Goal: Transaction & Acquisition: Purchase product/service

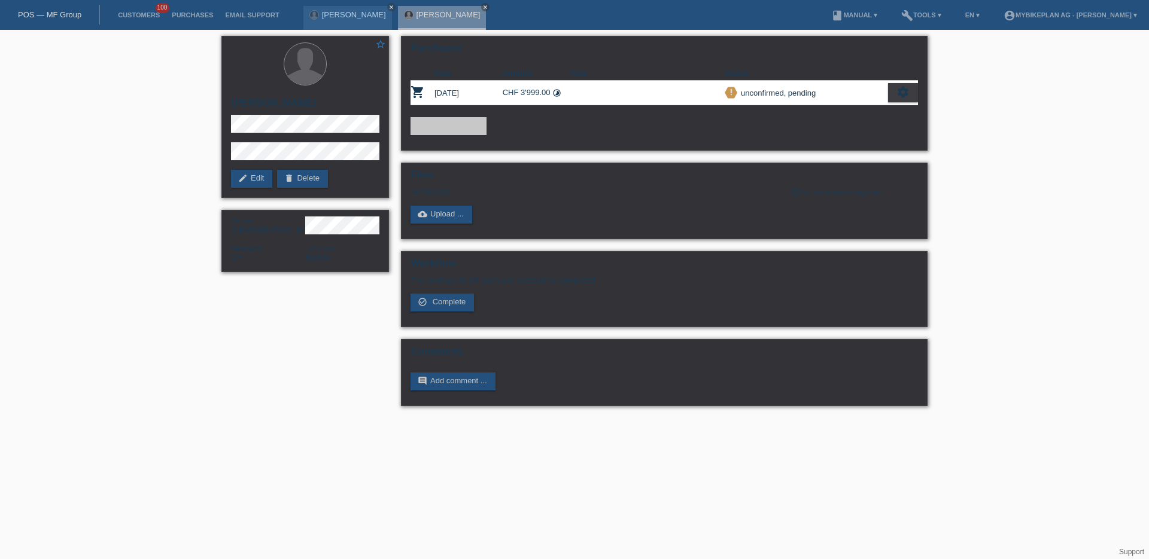
click at [125, 98] on div "star_border Tinne Joseph Kayorgo edit Edit delete Delete Gender Male Nationalit…" at bounding box center [574, 224] width 1149 height 388
click at [388, 7] on icon "close" at bounding box center [391, 7] width 6 height 6
click at [394, 5] on icon "close" at bounding box center [391, 7] width 6 height 6
click at [72, 12] on link "POS — MF Group" at bounding box center [49, 14] width 63 height 9
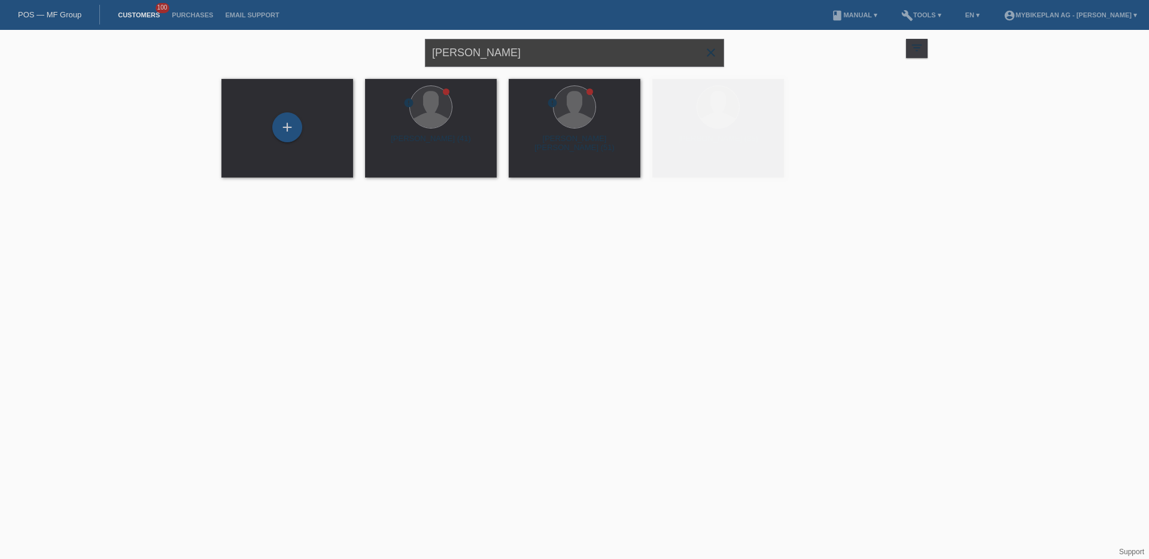
click at [523, 66] on input "[PERSON_NAME]" at bounding box center [574, 53] width 299 height 28
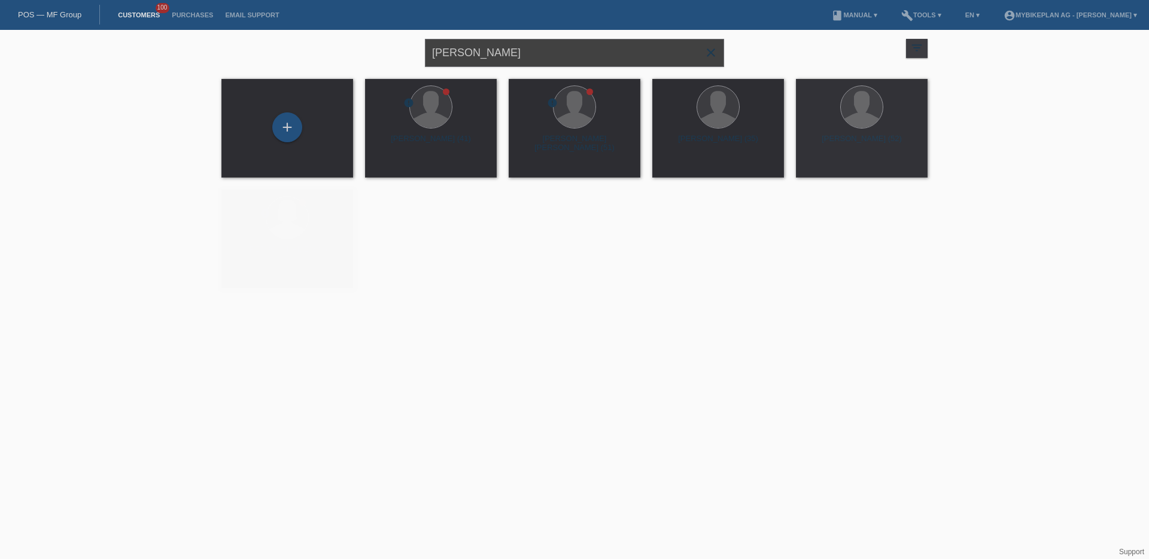
click at [523, 66] on input "[PERSON_NAME]" at bounding box center [574, 53] width 299 height 28
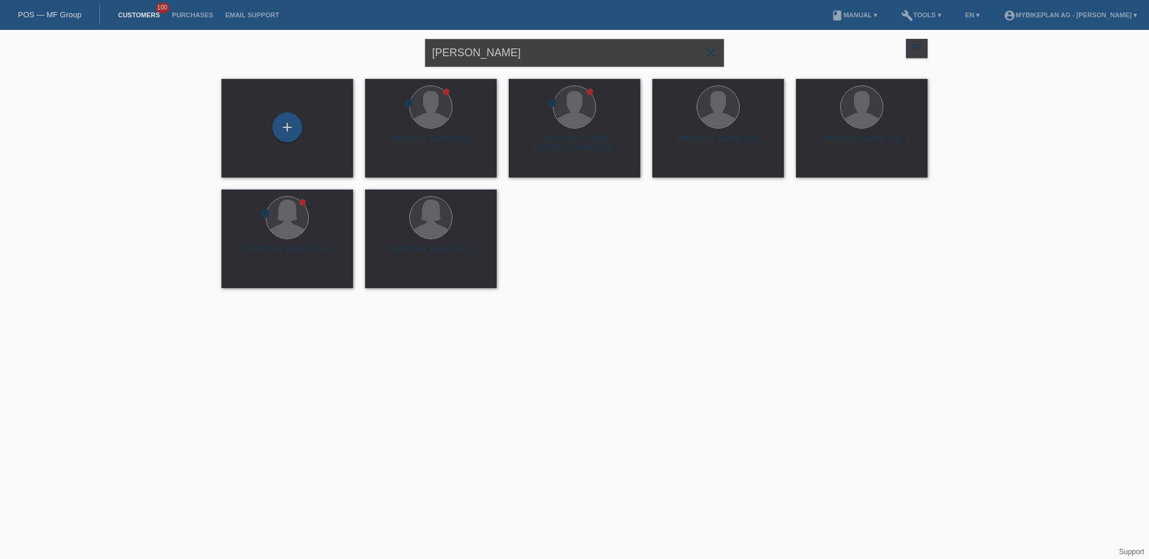
click at [523, 66] on input "Tinne Joseph Kayorgo" at bounding box center [574, 53] width 299 height 28
type input "prgjoka"
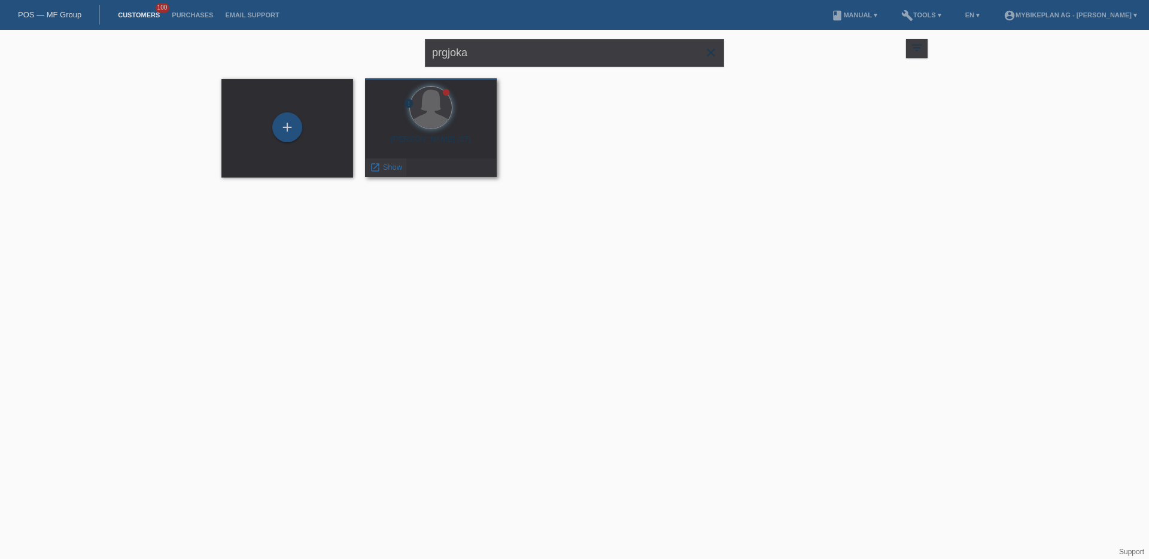
click at [385, 165] on span "Show" at bounding box center [393, 167] width 20 height 9
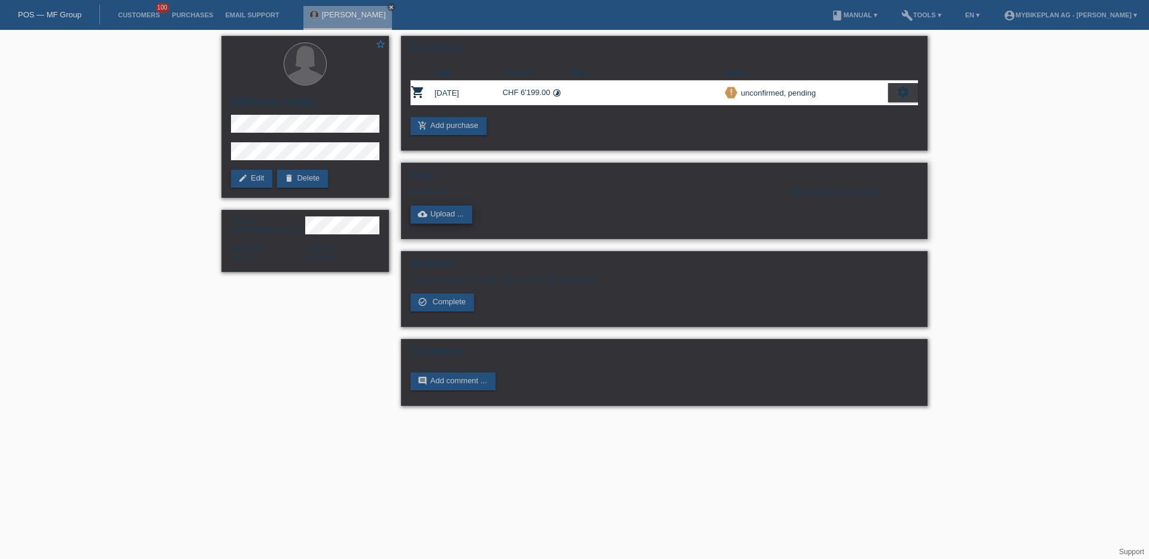
click at [459, 217] on link "cloud_upload Upload ..." at bounding box center [441, 215] width 62 height 18
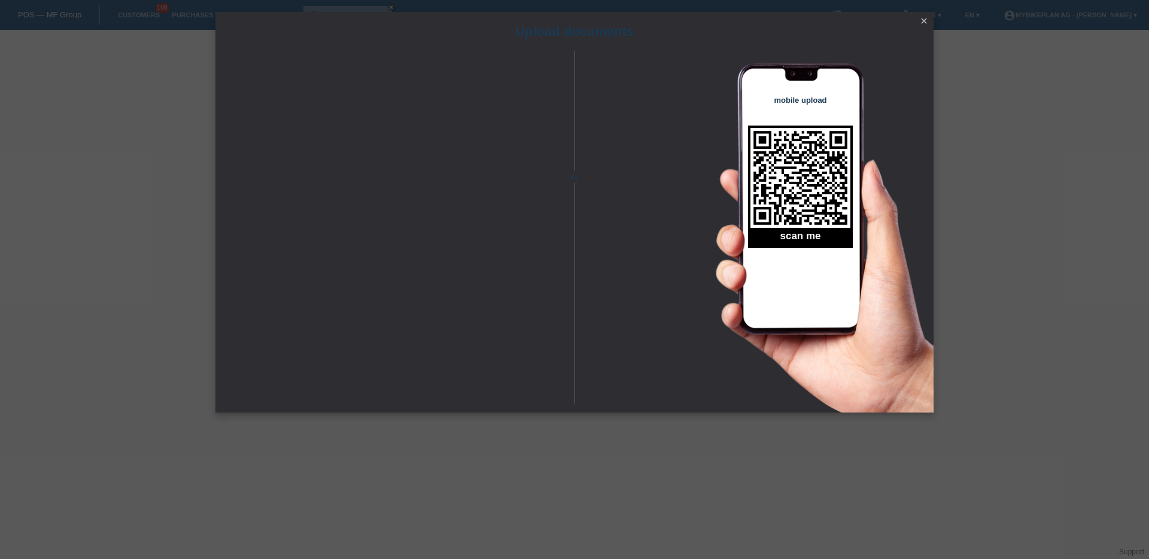
click at [927, 20] on icon "close" at bounding box center [924, 21] width 10 height 10
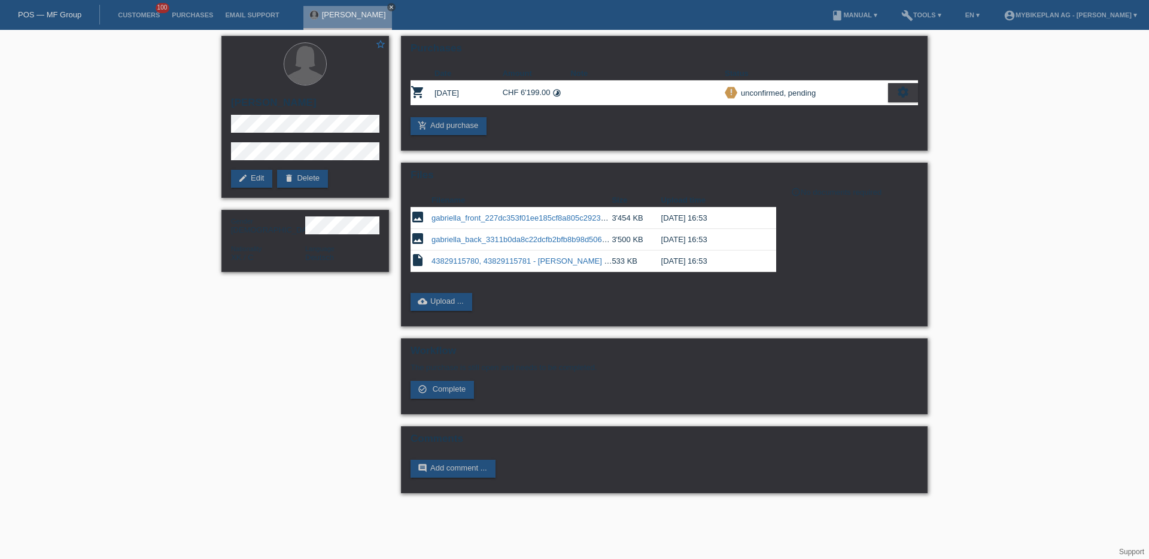
click at [388, 9] on icon "close" at bounding box center [391, 7] width 6 height 6
click at [33, 13] on link "POS — MF Group" at bounding box center [49, 14] width 63 height 9
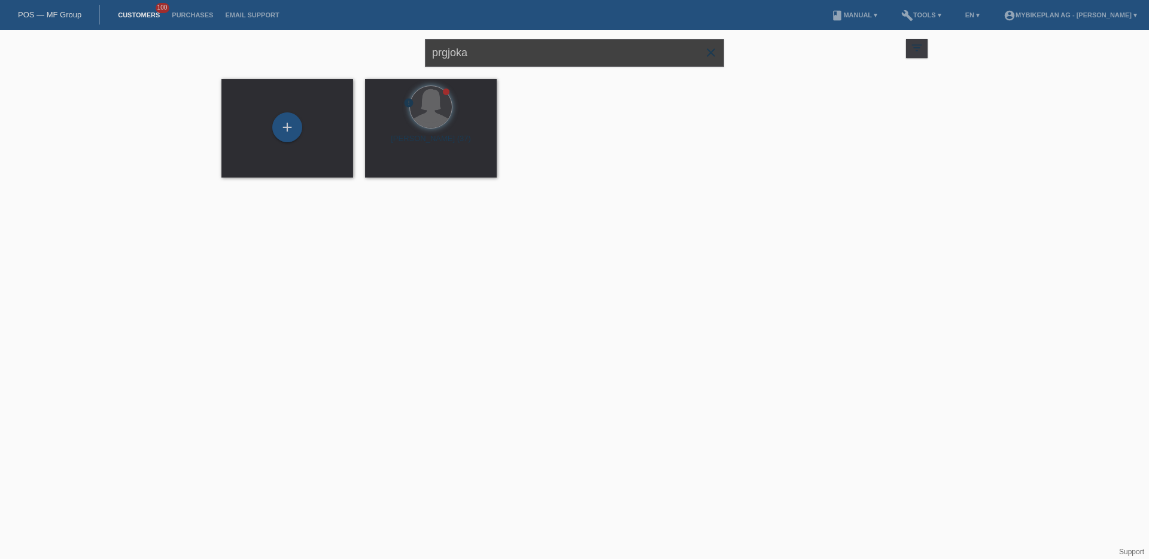
click at [471, 51] on input "prgjoka" at bounding box center [574, 53] width 299 height 28
type input "joseph"
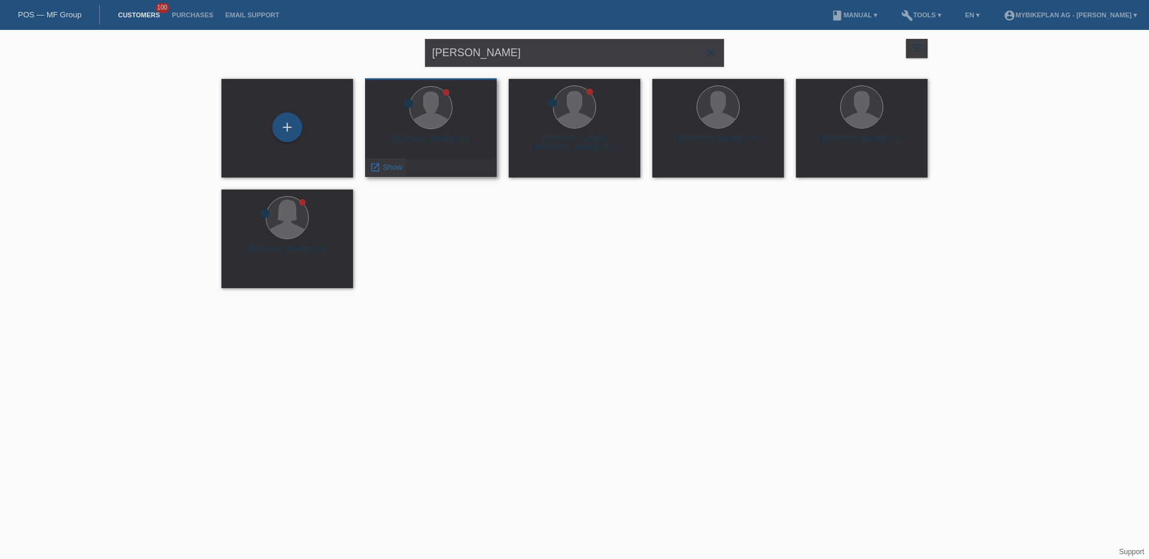
click at [387, 166] on span "Show" at bounding box center [393, 167] width 20 height 9
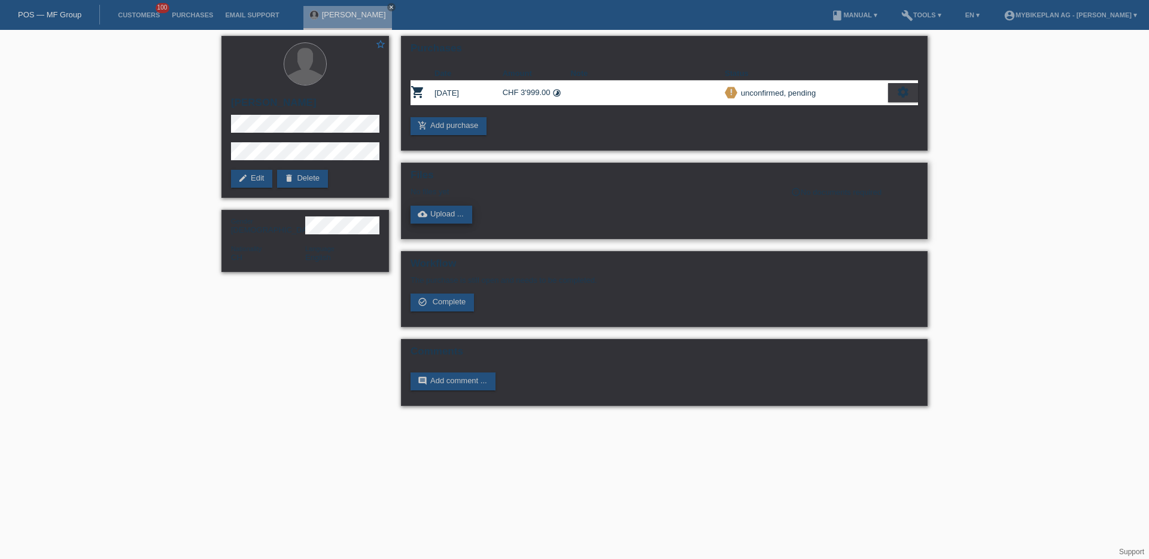
click at [442, 208] on link "cloud_upload Upload ..." at bounding box center [441, 215] width 62 height 18
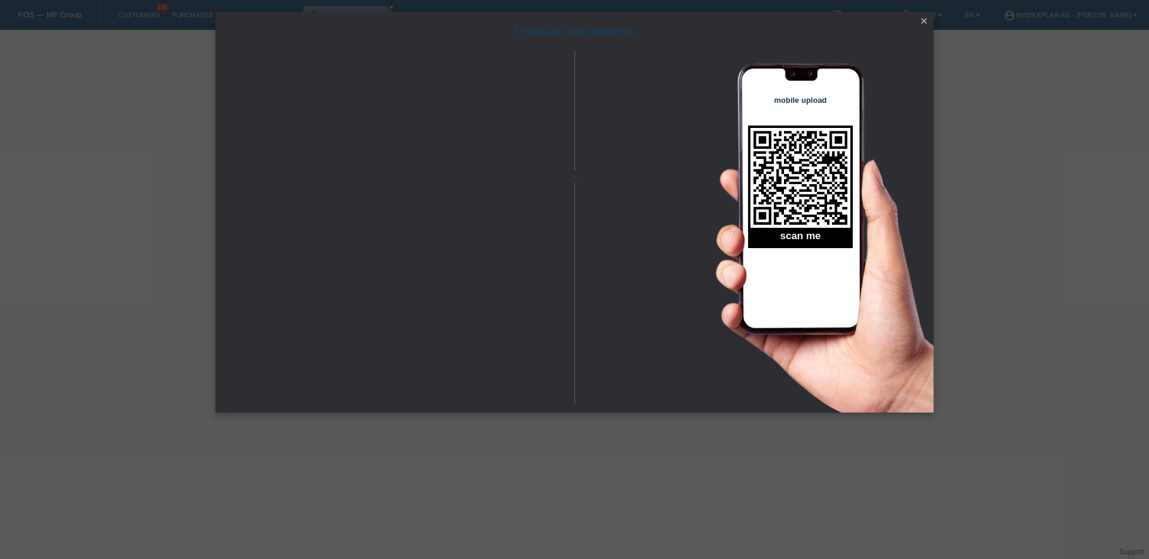
click at [924, 20] on icon "close" at bounding box center [924, 21] width 10 height 10
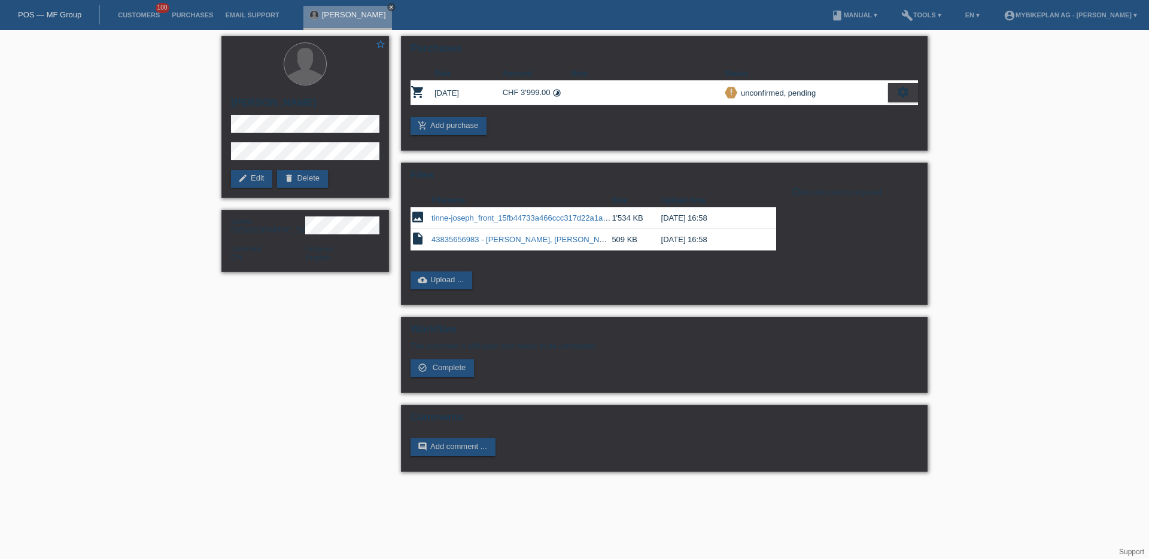
click at [394, 5] on icon "close" at bounding box center [391, 7] width 6 height 6
click at [64, 13] on link "POS — MF Group" at bounding box center [49, 14] width 63 height 9
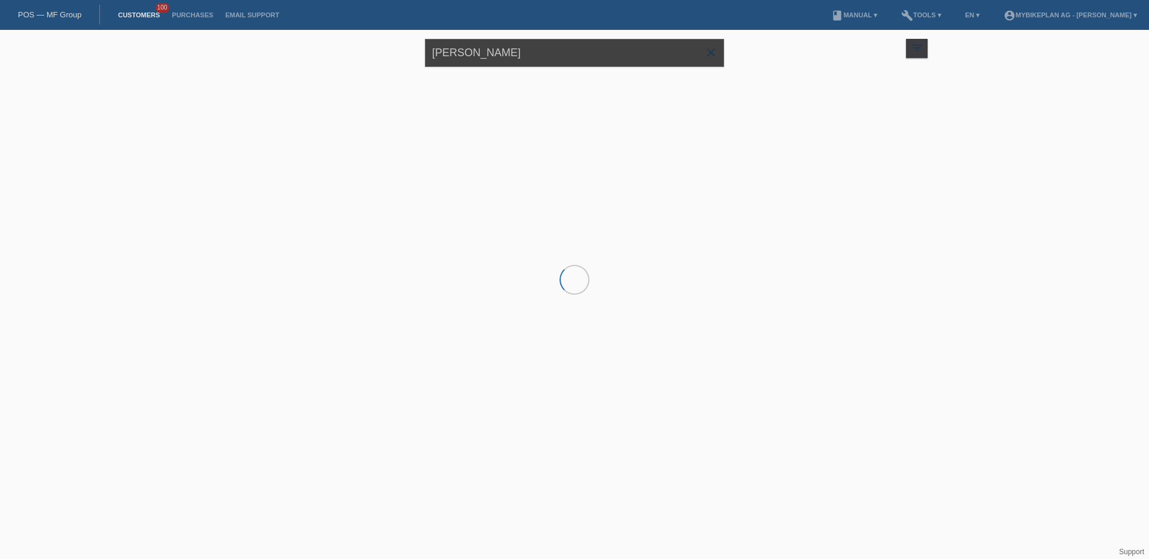
click at [467, 50] on input "[PERSON_NAME]" at bounding box center [574, 53] width 299 height 28
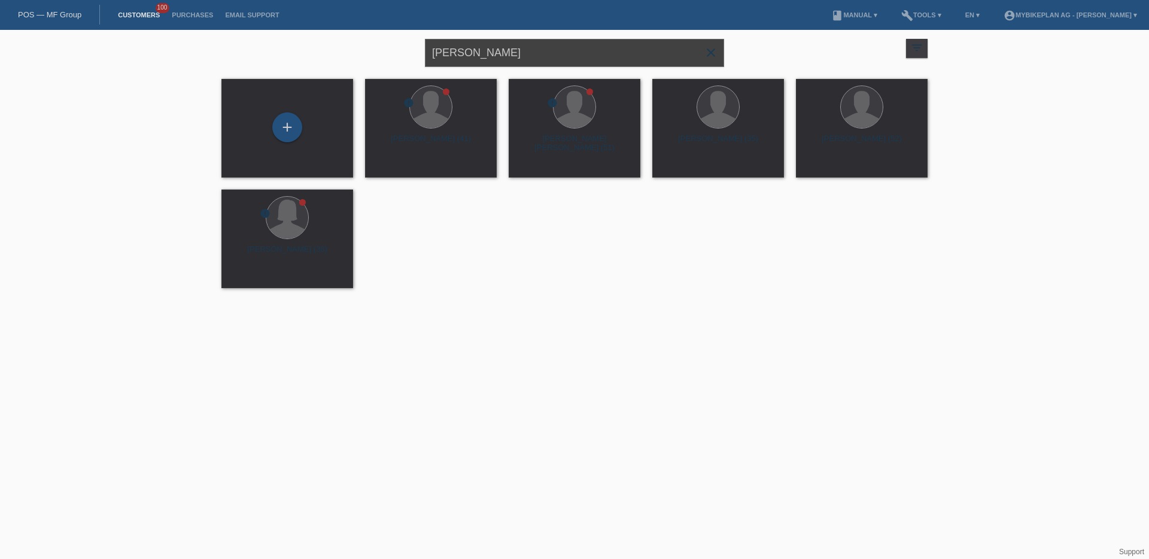
type input "[PERSON_NAME]"
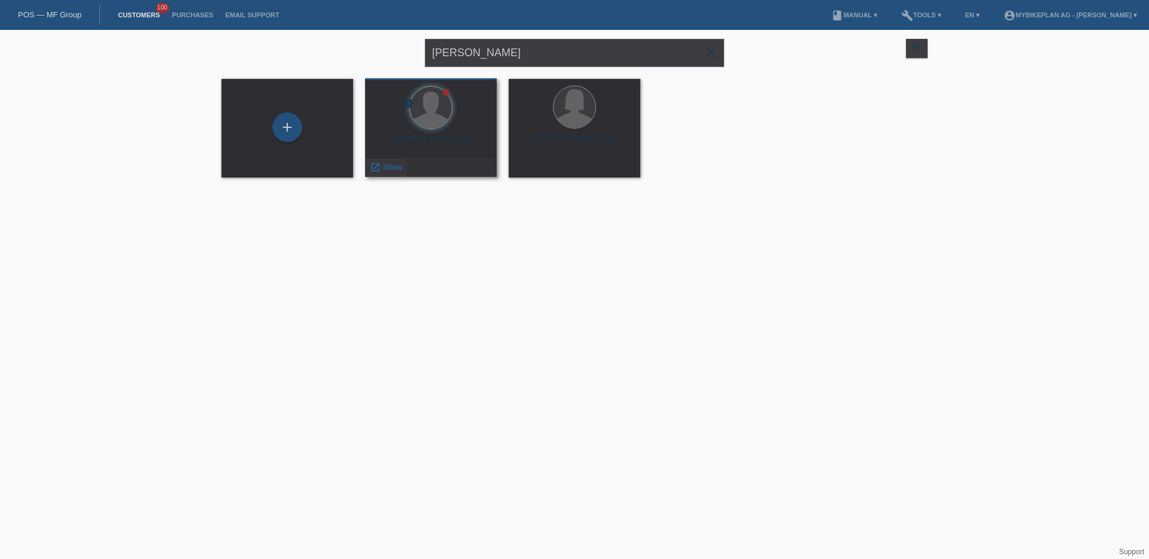
click at [388, 171] on span "Show" at bounding box center [393, 167] width 20 height 9
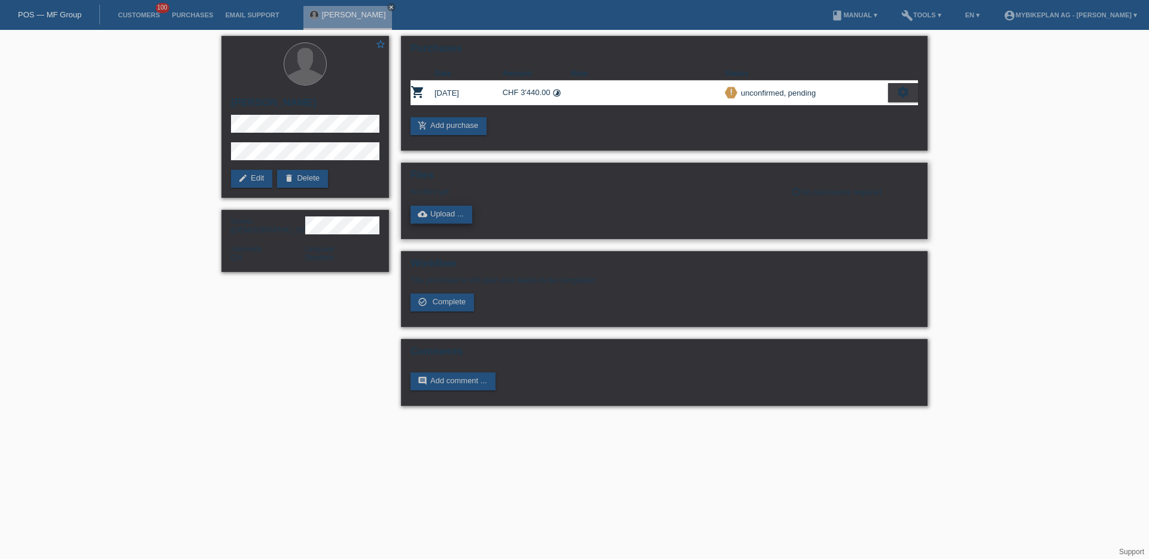
click at [446, 211] on link "cloud_upload Upload ..." at bounding box center [441, 215] width 62 height 18
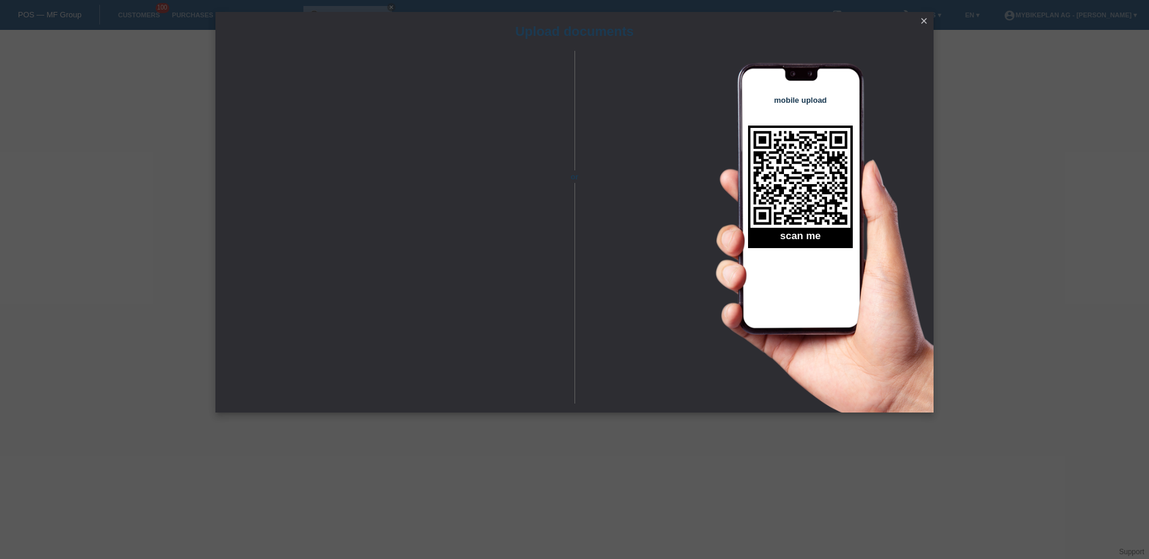
click at [926, 19] on icon "close" at bounding box center [924, 21] width 10 height 10
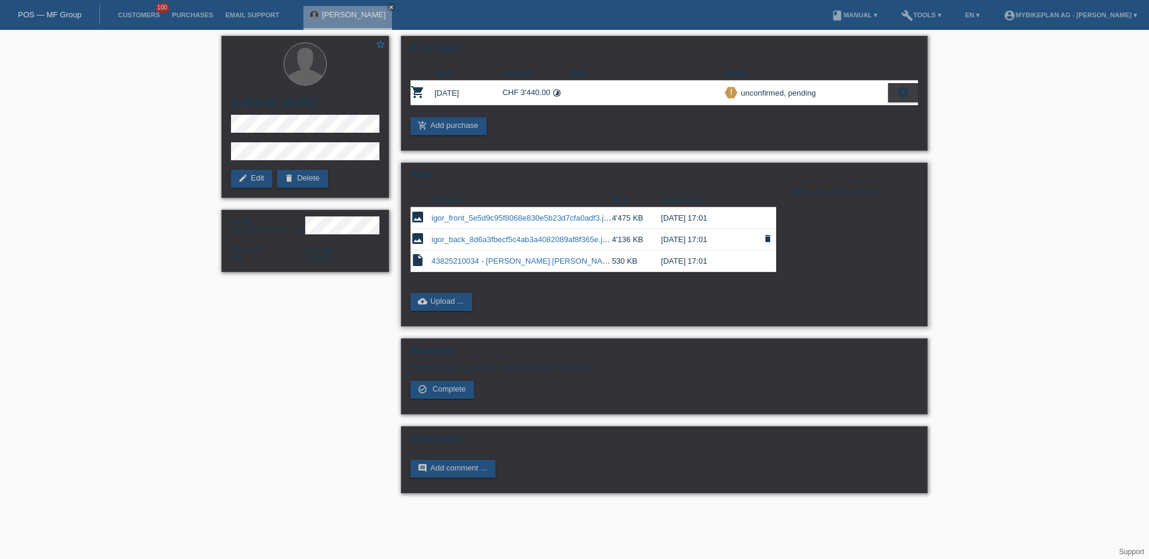
click at [497, 240] on link "igor_back_8d6a3fbecf5c4ab3a4082089af8f365e.jpeg" at bounding box center [523, 239] width 184 height 9
click at [529, 218] on link "igor_front_5e5d9c95f8068e830e5b23d7cfa0adf3.jpeg" at bounding box center [523, 218] width 185 height 9
click at [68, 11] on link "POS — MF Group" at bounding box center [49, 14] width 63 height 9
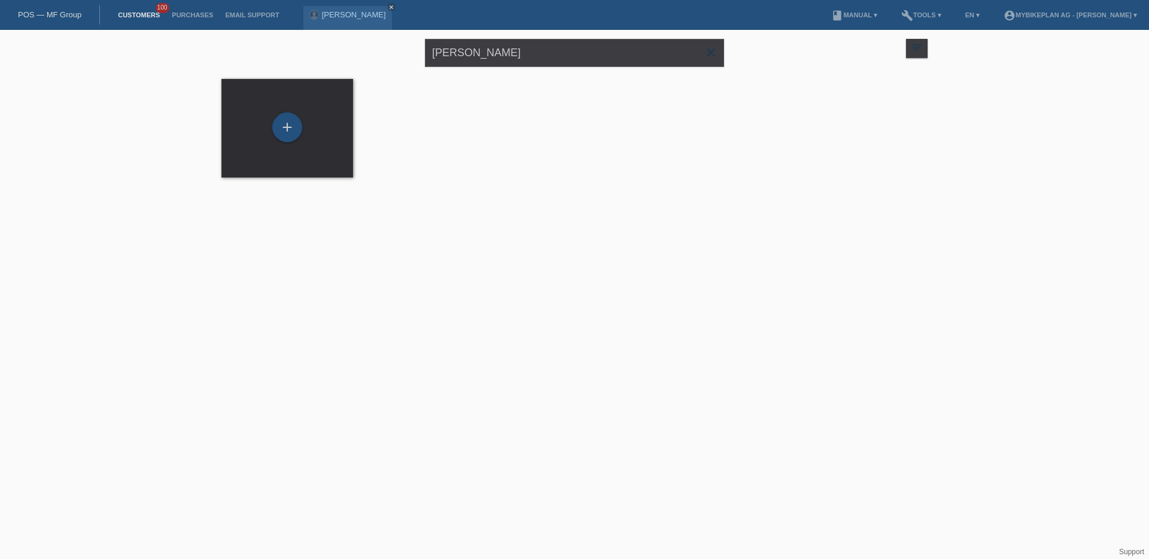
click at [486, 54] on input "slama" at bounding box center [574, 53] width 299 height 28
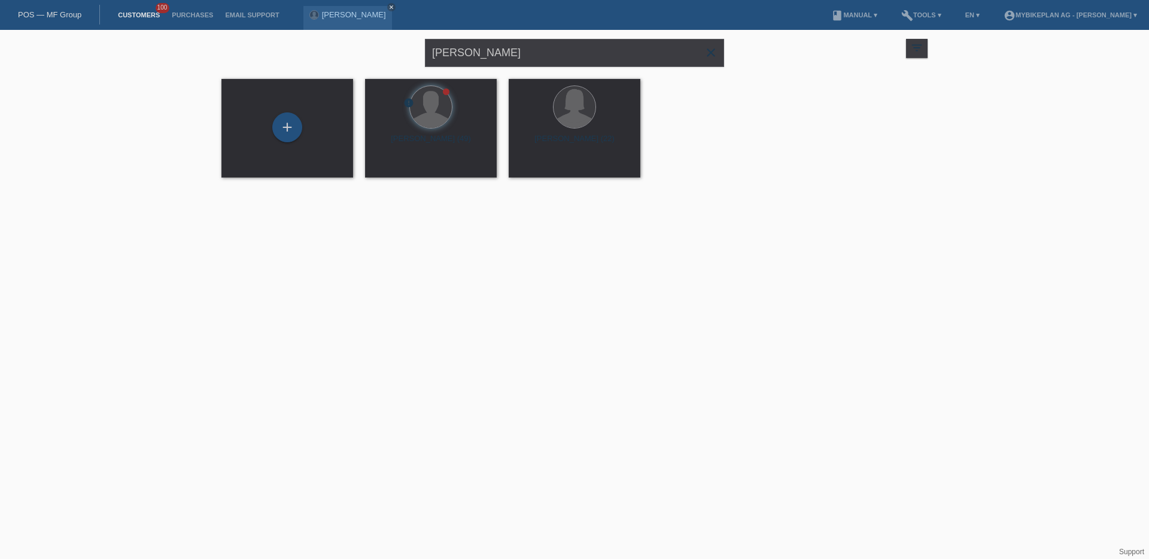
type input "rainer"
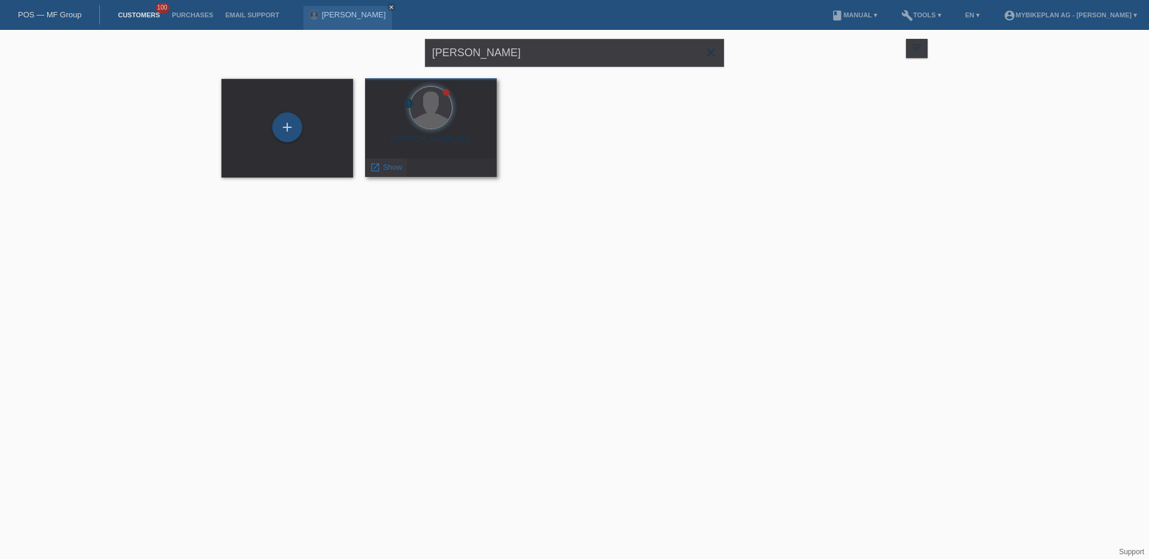
click at [389, 174] on div "launch Show" at bounding box center [386, 168] width 41 height 18
click at [388, 170] on span "Show" at bounding box center [393, 167] width 20 height 9
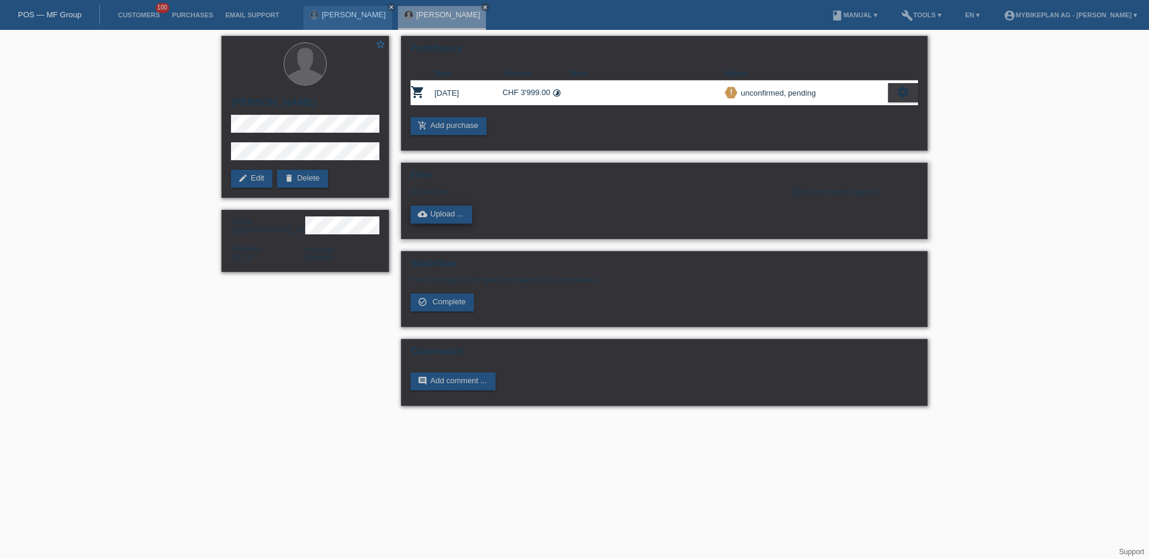
click at [427, 222] on link "cloud_upload Upload ..." at bounding box center [441, 215] width 62 height 18
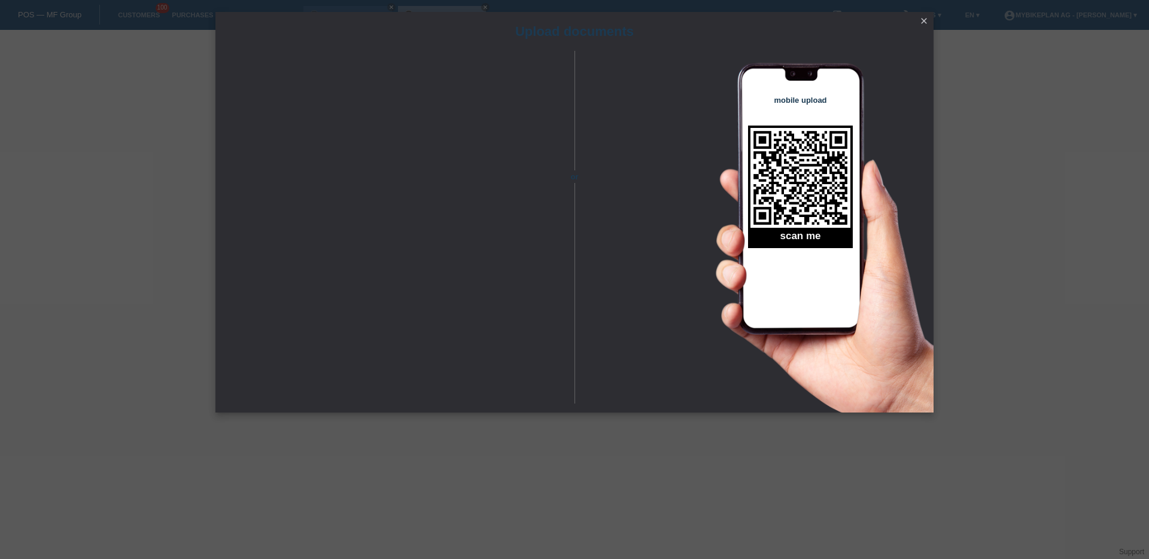
click at [922, 20] on icon "close" at bounding box center [924, 21] width 10 height 10
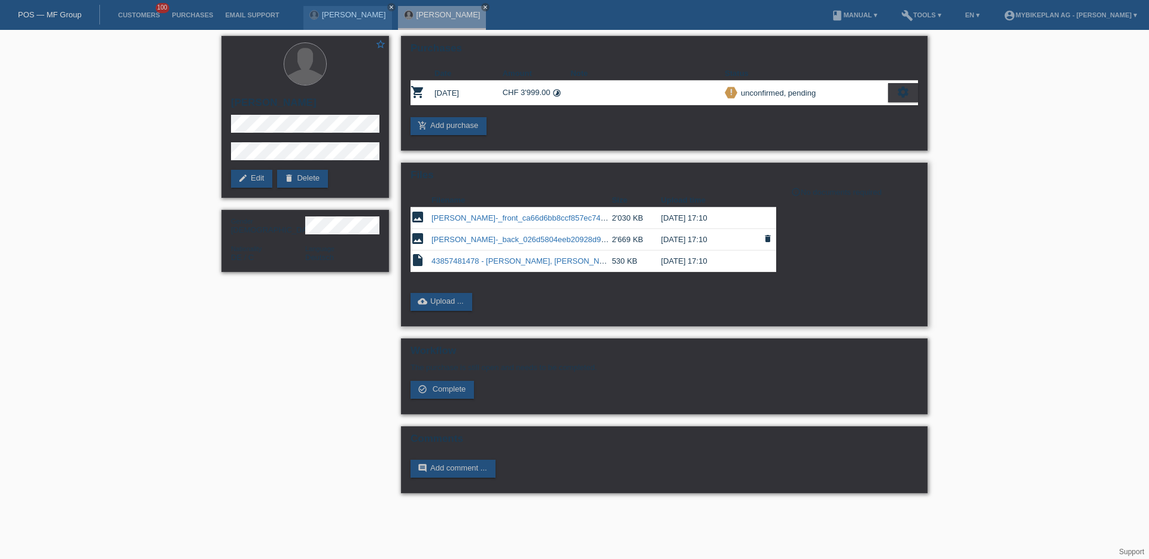
click at [478, 244] on link "rainer-_back_026d5804eeb20928d97626e3a4dd28a5.jpeg" at bounding box center [554, 239] width 247 height 9
click at [544, 256] on td "43857481478 - Rainer Lipski, Bergstrom XCV 729.pdf" at bounding box center [521, 262] width 180 height 22
click at [532, 223] on link "rainer-_front_ca66d6bb8ccf857ec74a87420a7b489c.jpeg" at bounding box center [552, 218] width 242 height 9
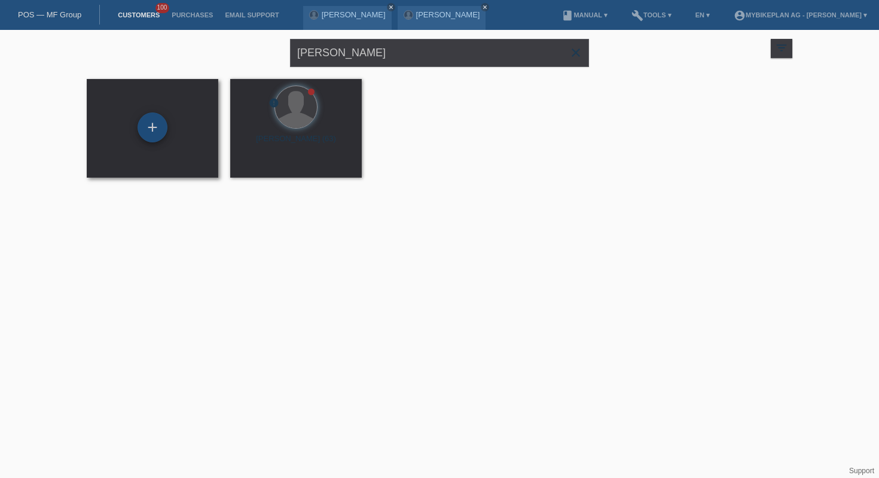
click at [156, 132] on div "+" at bounding box center [153, 127] width 30 height 30
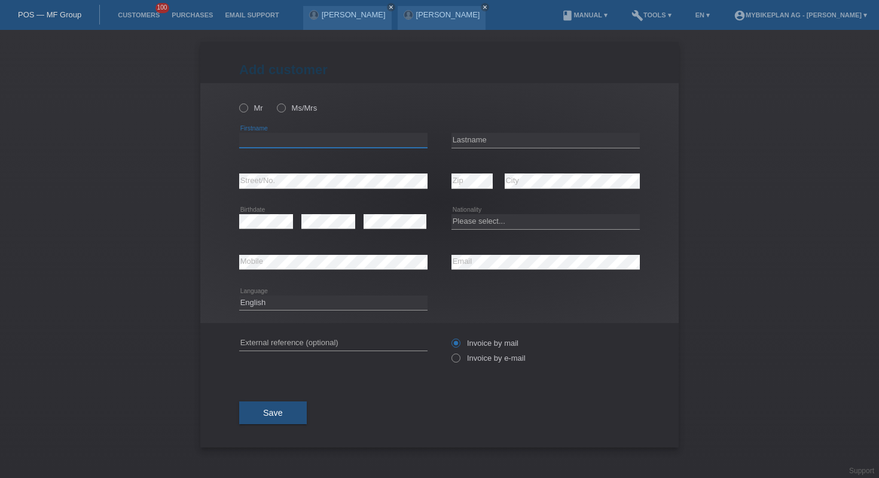
click at [407, 141] on input "text" at bounding box center [333, 140] width 188 height 15
type input "Frédéric"
click at [492, 144] on input "text" at bounding box center [546, 140] width 188 height 15
type input "[PERSON_NAME]"
click at [487, 220] on select "Please select... Switzerland Austria Germany Liechtenstein ------------ Afghani…" at bounding box center [546, 221] width 188 height 14
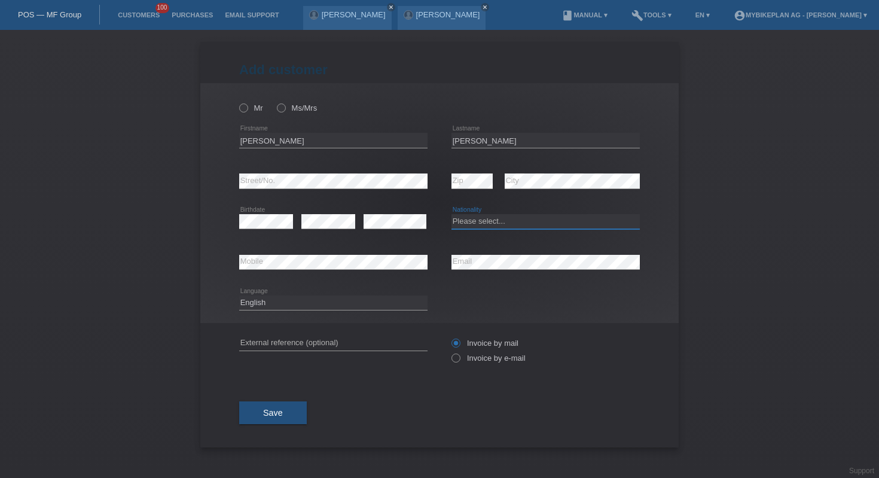
select select "CH"
click at [364, 341] on input "text" at bounding box center [333, 343] width 188 height 15
paste input "43774266234"
type input "43774266234"
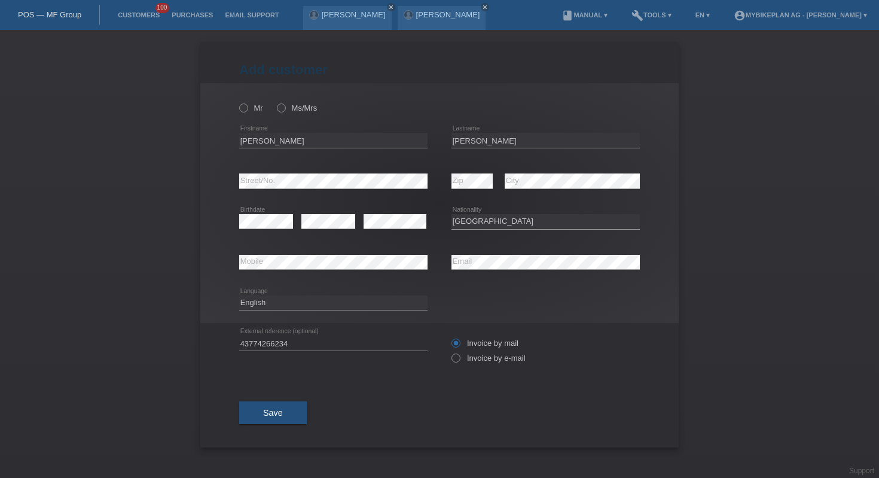
click at [449, 363] on div "43774266234 error External reference (optional) Invoice by mail" at bounding box center [439, 350] width 401 height 55
click at [467, 363] on label "Invoice by e-mail" at bounding box center [489, 358] width 74 height 9
click at [459, 363] on input "Invoice by e-mail" at bounding box center [456, 361] width 8 height 15
radio input "true"
click at [238, 102] on icon at bounding box center [238, 102] width 0 height 0
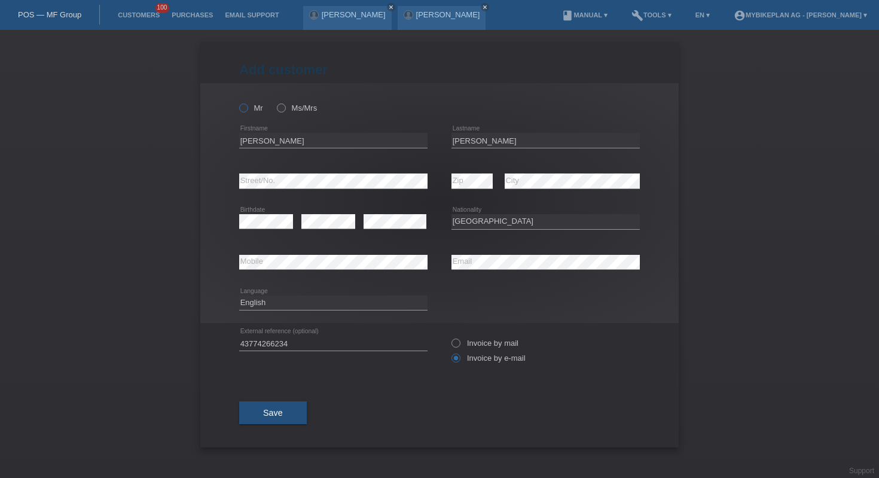
click at [241, 110] on input "Mr" at bounding box center [243, 107] width 8 height 8
radio input "true"
click at [281, 400] on div "Save" at bounding box center [439, 412] width 401 height 69
click at [283, 406] on button "Save" at bounding box center [273, 412] width 68 height 23
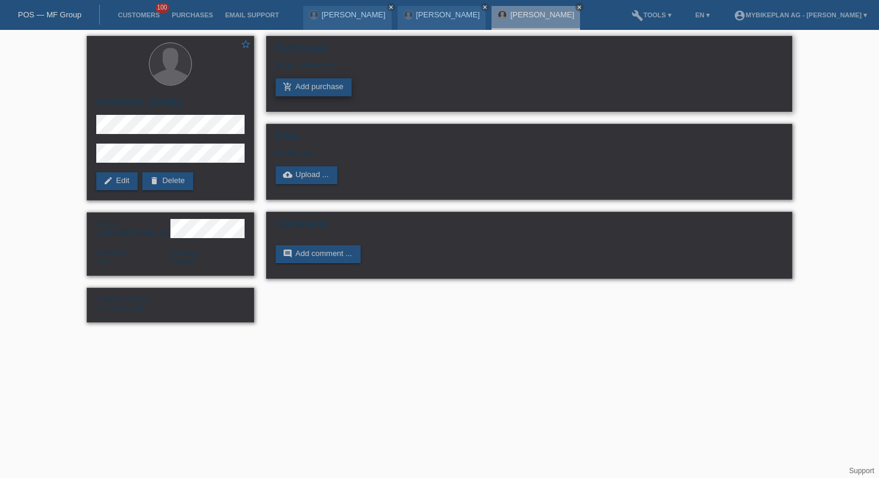
click at [331, 84] on link "add_shopping_cart Add purchase" at bounding box center [314, 87] width 76 height 18
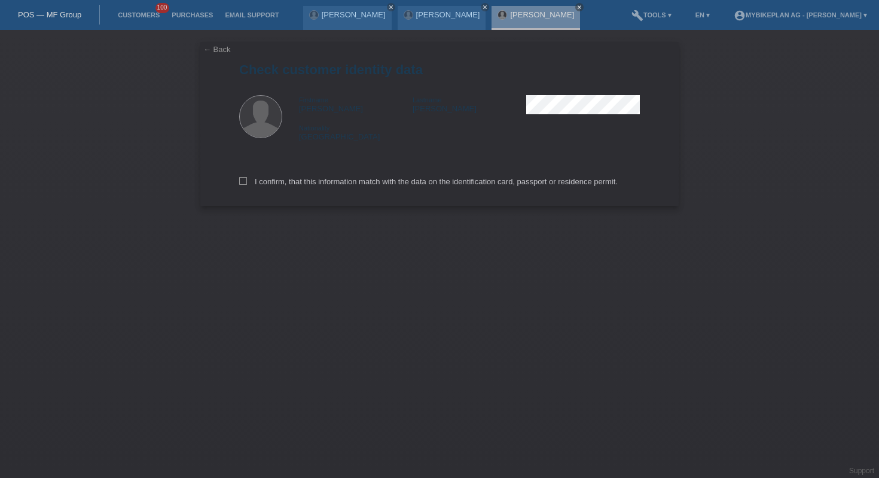
click at [345, 190] on div "I confirm, that this information match with the data on the identification card…" at bounding box center [439, 179] width 401 height 53
click at [345, 182] on label "I confirm, that this information match with the data on the identification card…" at bounding box center [428, 181] width 379 height 9
click at [247, 182] on input "I confirm, that this information match with the data on the identification card…" at bounding box center [243, 181] width 8 height 8
checkbox input "true"
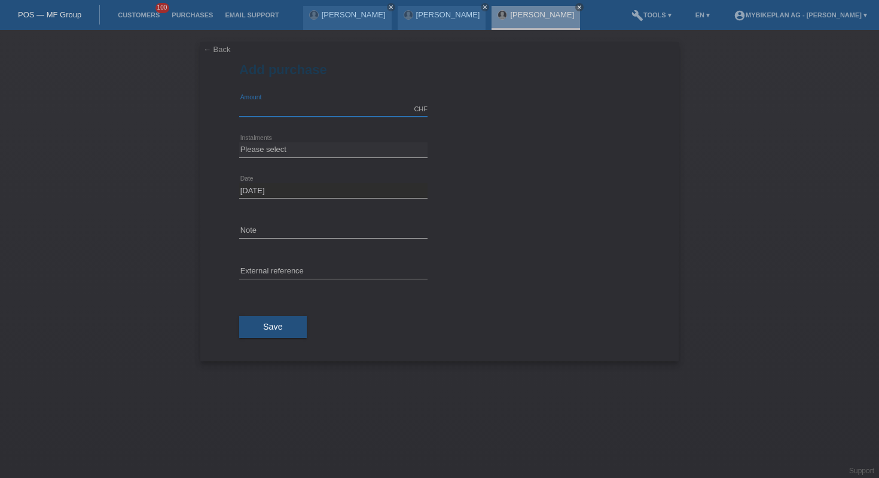
click at [267, 108] on input "text" at bounding box center [333, 109] width 188 height 15
type input "10000.00"
click at [318, 144] on select "Please select 6 instalments 12 instalments 18 instalments 24 instalments 36 ins…" at bounding box center [333, 149] width 188 height 14
select select "488"
click at [296, 327] on button "Save" at bounding box center [273, 327] width 68 height 23
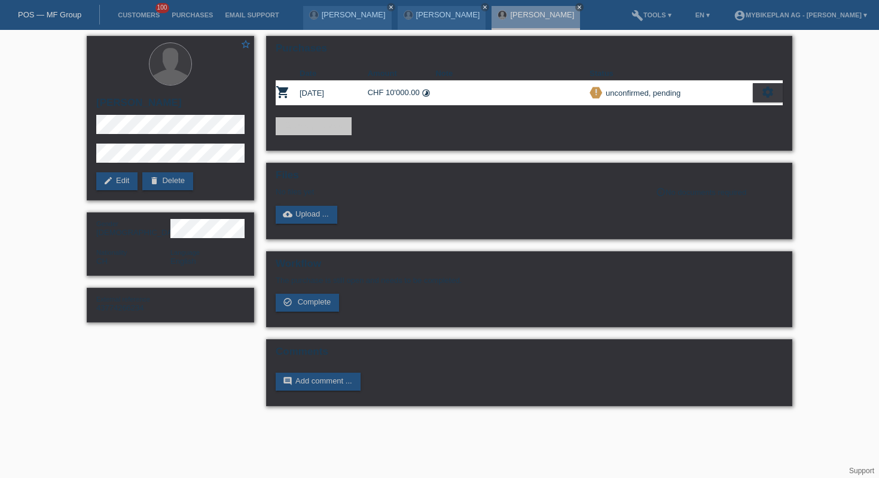
click at [63, 13] on link "POS — MF Group" at bounding box center [49, 14] width 63 height 9
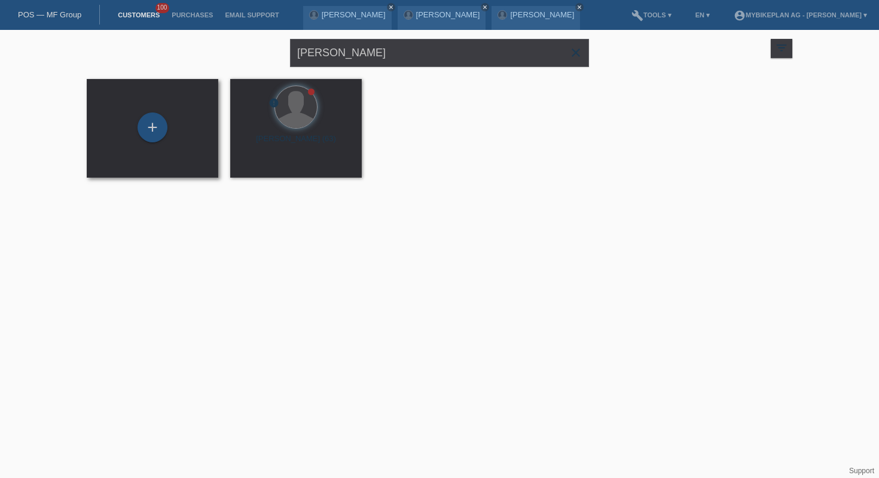
click at [167, 140] on div "+" at bounding box center [152, 128] width 112 height 32
click at [165, 133] on div "+" at bounding box center [153, 127] width 30 height 30
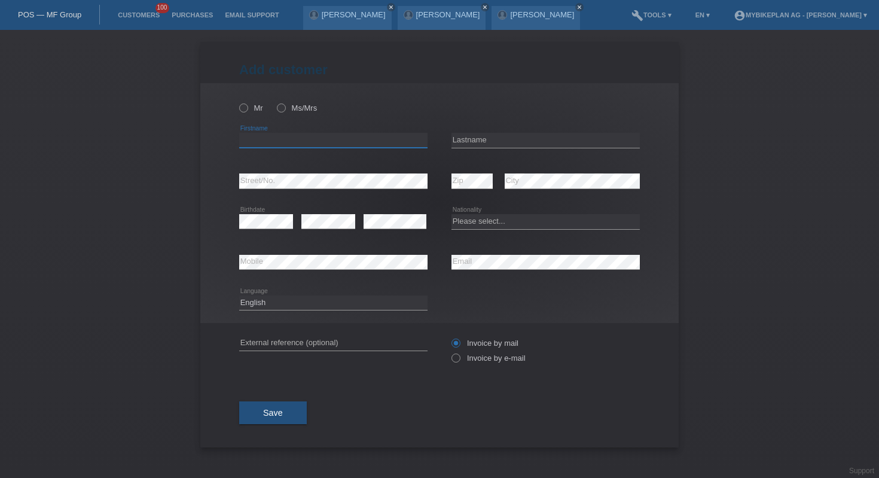
click at [303, 140] on input "text" at bounding box center [333, 140] width 188 height 15
type input "rion"
click at [462, 141] on input "text" at bounding box center [546, 140] width 188 height 15
type input "dyonis"
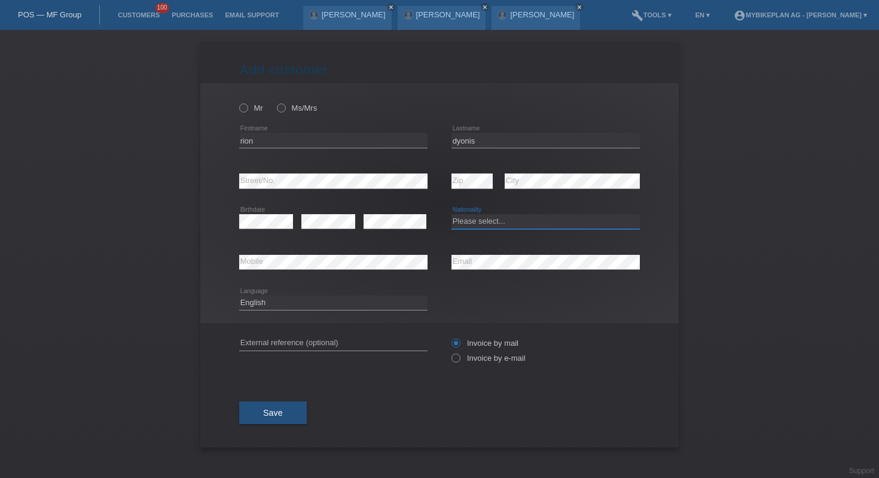
click at [511, 224] on select "Please select... [GEOGRAPHIC_DATA] [GEOGRAPHIC_DATA] [GEOGRAPHIC_DATA] [GEOGRAP…" at bounding box center [546, 221] width 188 height 14
select select "CH"
click at [467, 358] on label "Invoice by e-mail" at bounding box center [489, 358] width 74 height 9
click at [459, 358] on input "Invoice by e-mail" at bounding box center [456, 361] width 8 height 15
radio input "true"
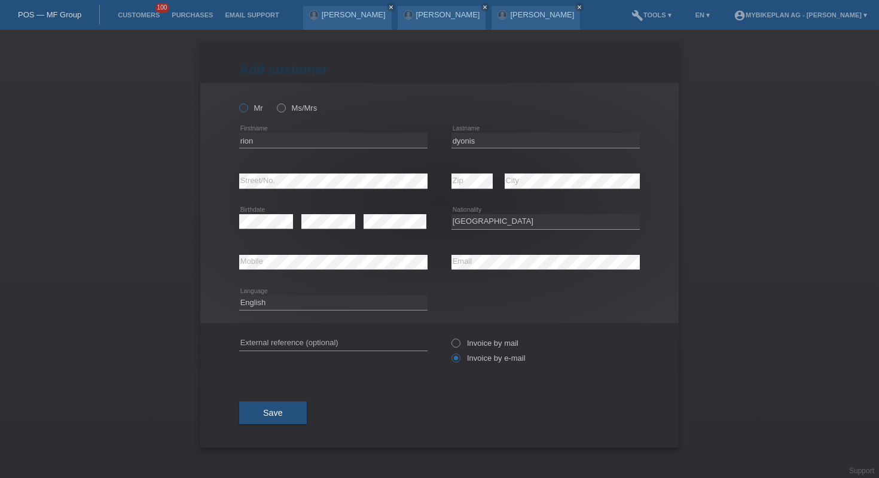
click at [238, 102] on icon at bounding box center [238, 102] width 0 height 0
click at [243, 111] on input "Mr" at bounding box center [243, 107] width 8 height 8
radio input "true"
click at [280, 423] on button "Save" at bounding box center [273, 412] width 68 height 23
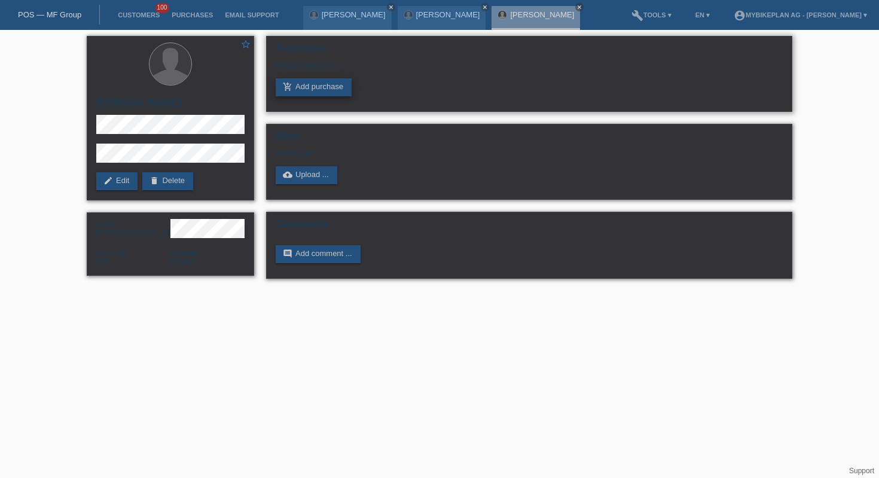
click at [301, 92] on link "add_shopping_cart Add purchase" at bounding box center [314, 87] width 76 height 18
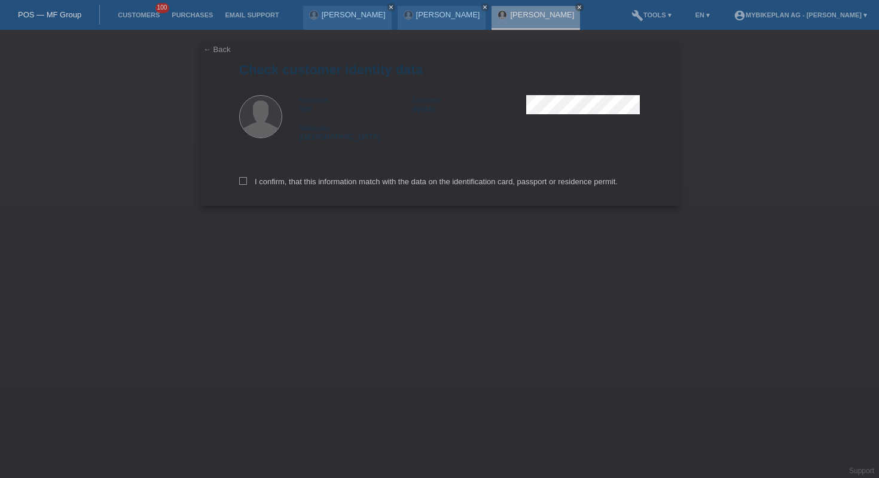
click at [304, 190] on div "I confirm, that this information match with the data on the identification card…" at bounding box center [439, 179] width 401 height 53
click at [305, 185] on label "I confirm, that this information match with the data on the identification card…" at bounding box center [428, 181] width 379 height 9
click at [247, 185] on input "I confirm, that this information match with the data on the identification card…" at bounding box center [243, 181] width 8 height 8
checkbox input "true"
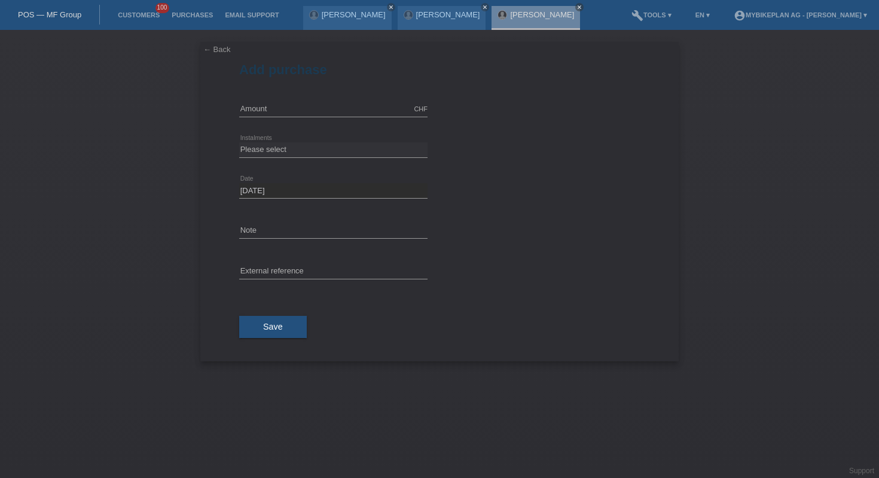
click at [261, 98] on div "CHF error Amount" at bounding box center [333, 109] width 188 height 41
click at [272, 108] on input "text" at bounding box center [333, 109] width 188 height 15
type input "10000.00"
click at [315, 142] on div "Please select 6 instalments 12 instalments 18 instalments 24 instalments 36 ins…" at bounding box center [333, 150] width 188 height 41
click at [315, 144] on select "Please select 6 instalments 12 instalments 18 instalments 24 instalments 36 ins…" at bounding box center [333, 149] width 188 height 14
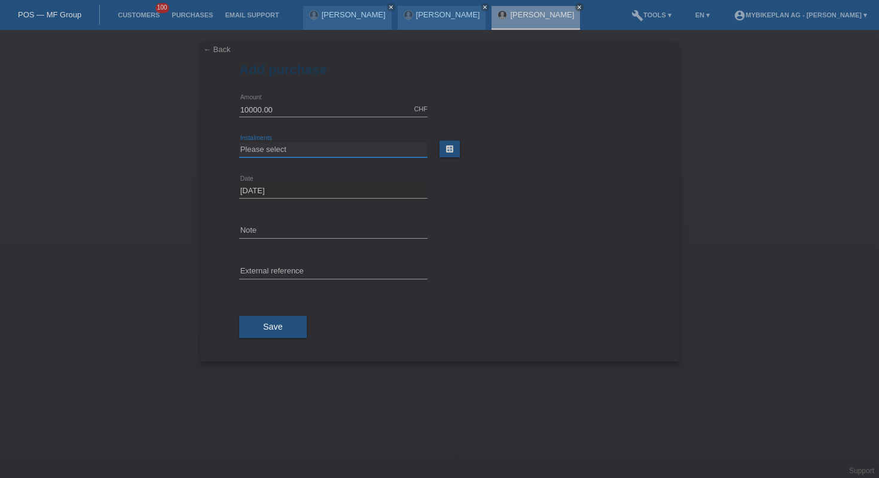
select select "488"
click at [254, 333] on button "Save" at bounding box center [273, 327] width 68 height 23
